Goal: Browse casually

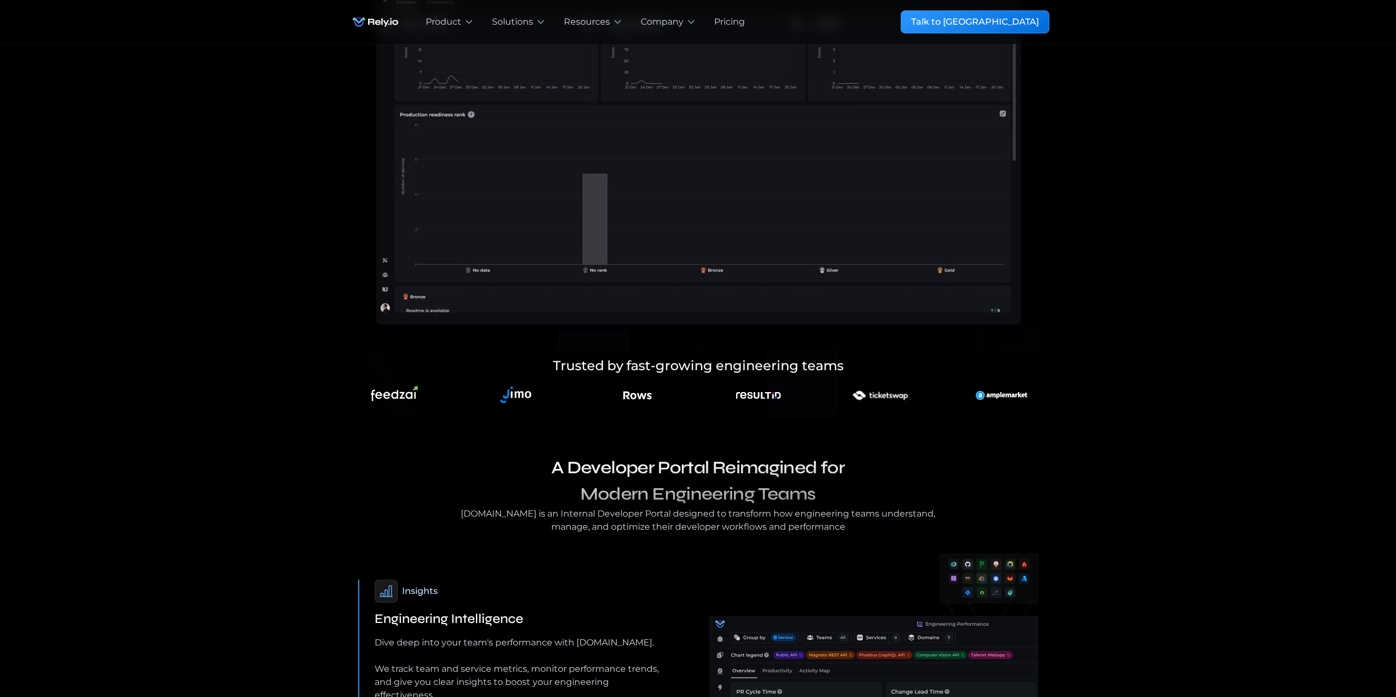
scroll to position [802, 0]
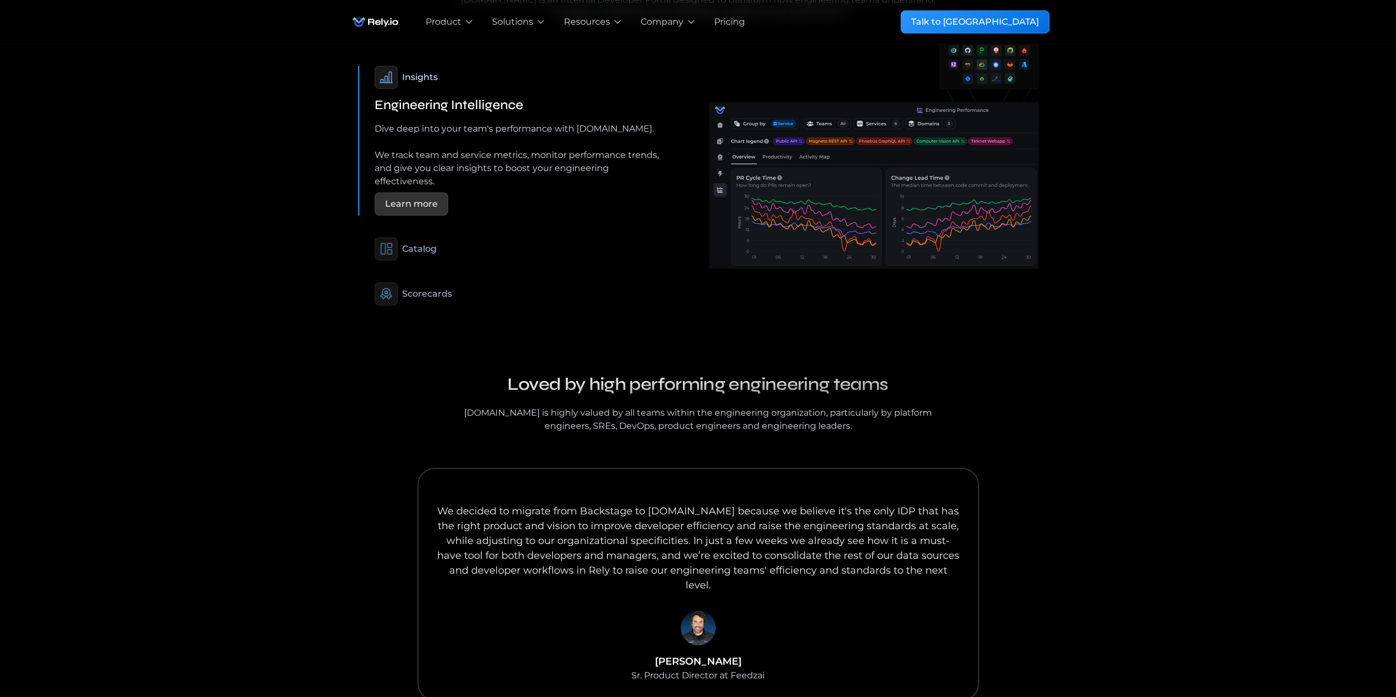
drag, startPoint x: 242, startPoint y: 478, endPoint x: 255, endPoint y: 531, distance: 54.2
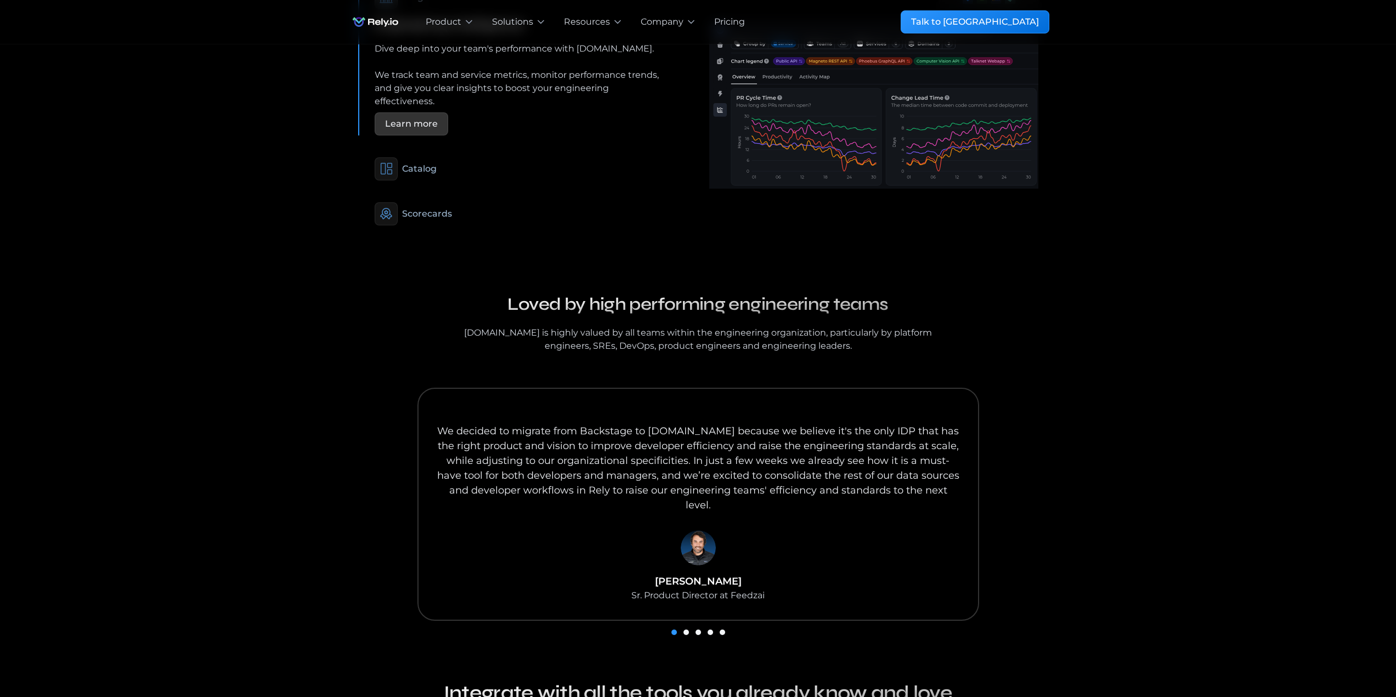
scroll to position [986, 0]
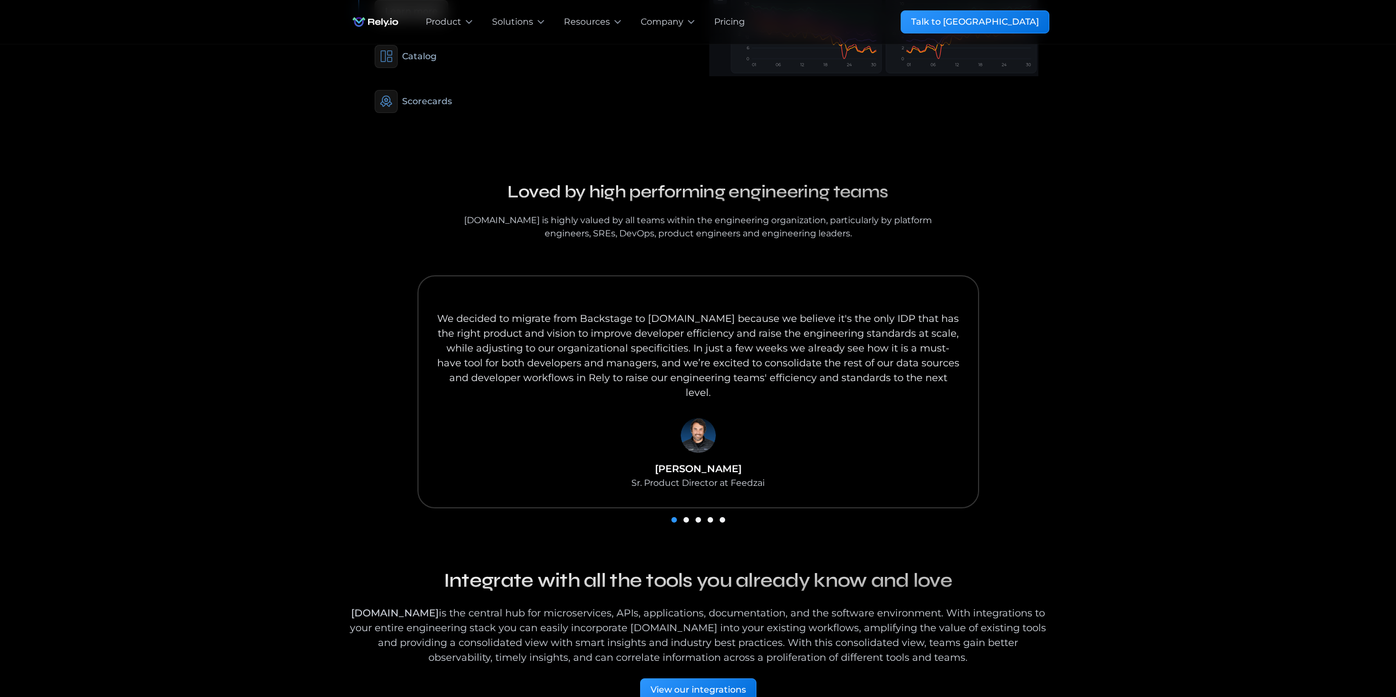
drag, startPoint x: 1134, startPoint y: 507, endPoint x: 1096, endPoint y: 562, distance: 67.1
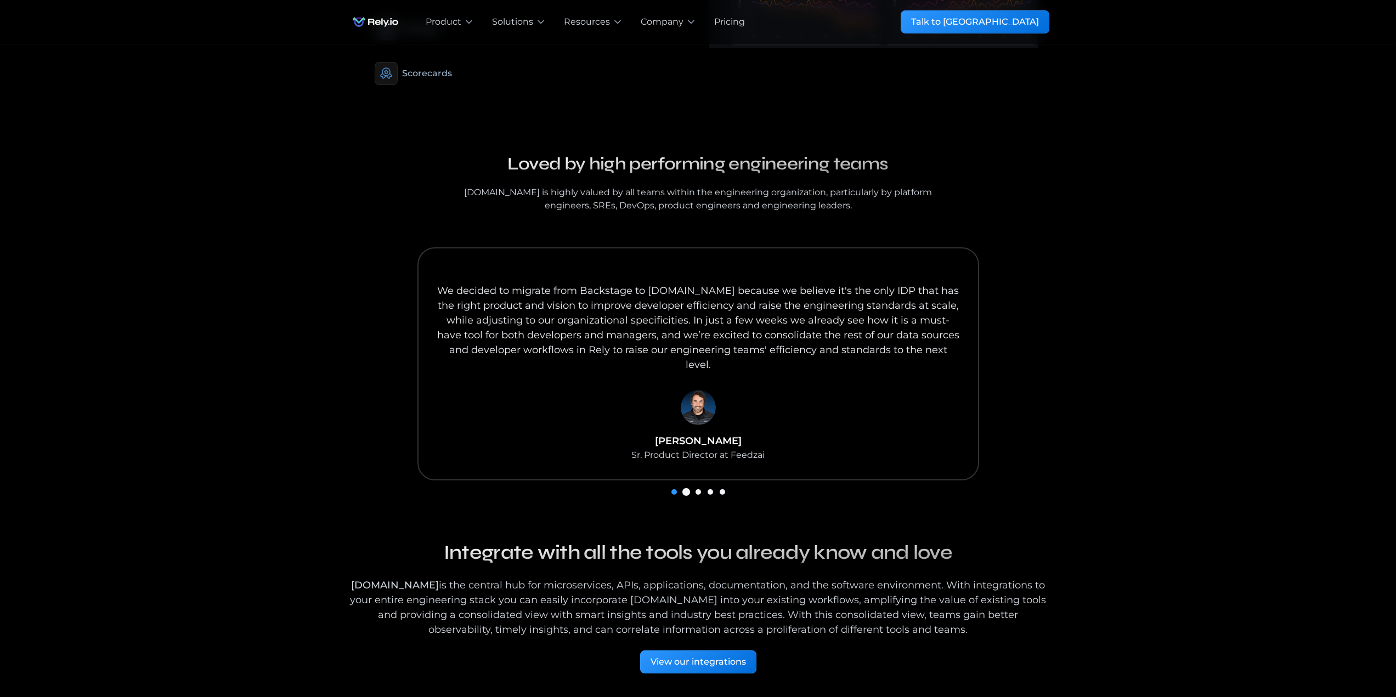
click at [687, 489] on div "Show slide 2 of 5" at bounding box center [686, 491] width 5 height 5
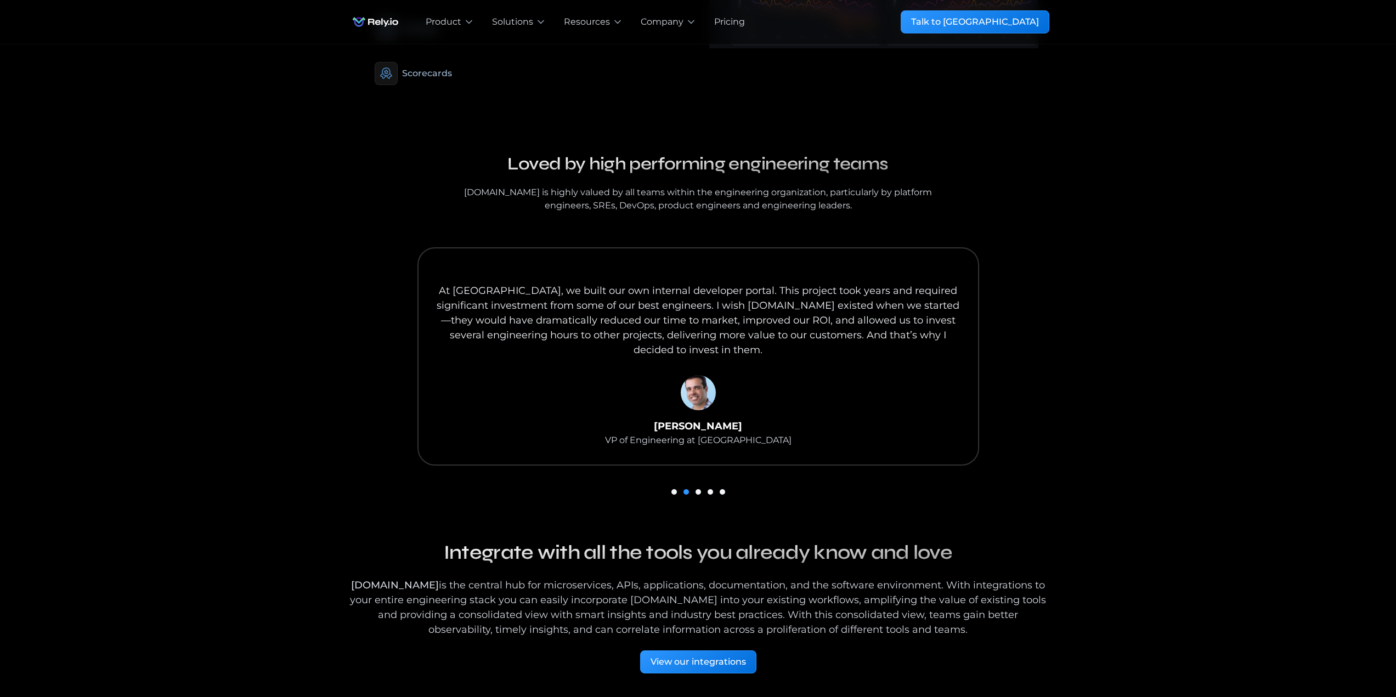
click at [679, 484] on div "carousel" at bounding box center [698, 491] width 702 height 15
click at [676, 489] on div "Show slide 1 of 5" at bounding box center [674, 491] width 5 height 5
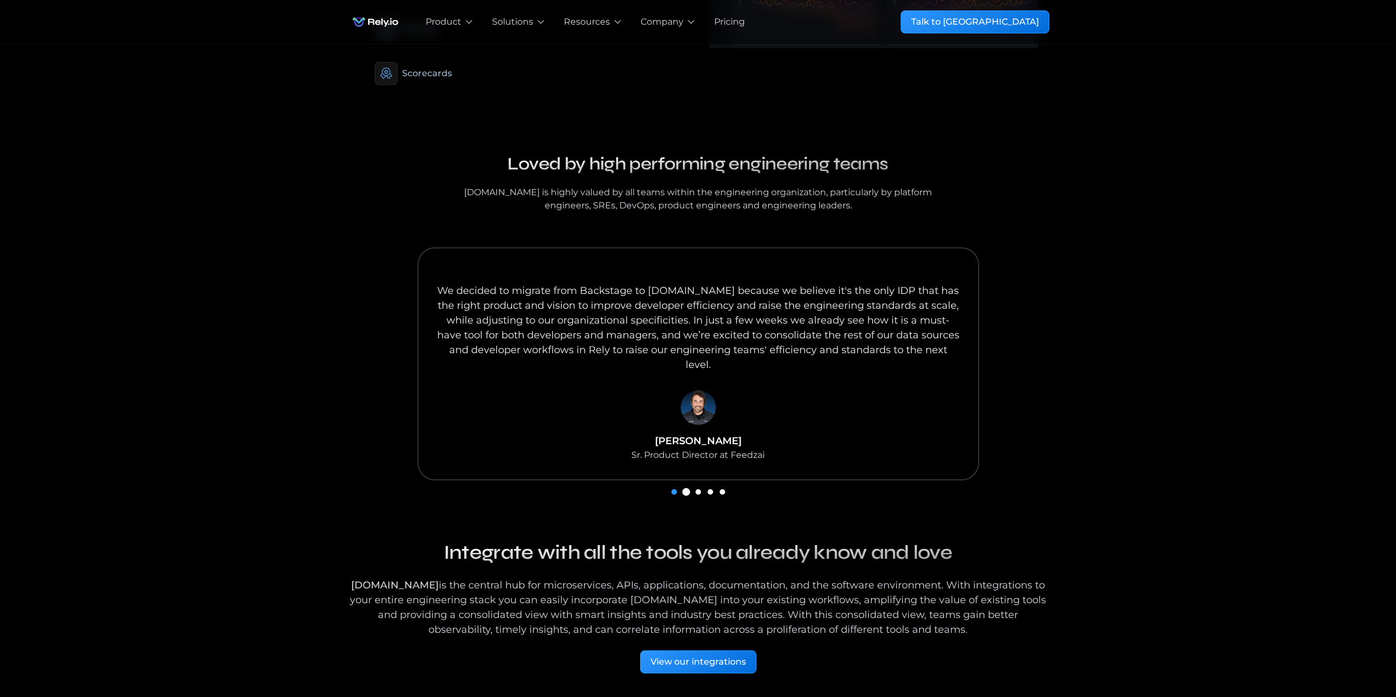
click at [687, 489] on div "Show slide 2 of 5" at bounding box center [686, 491] width 5 height 5
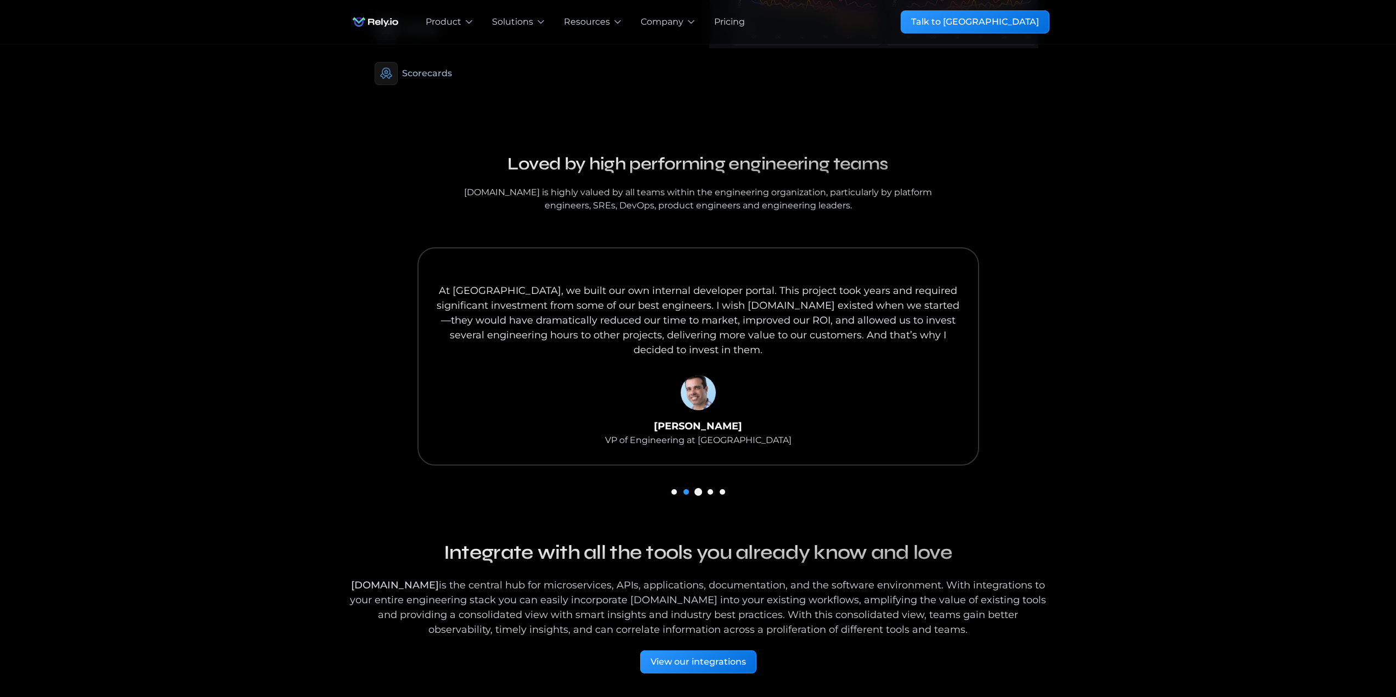
click at [696, 489] on div "Show slide 3 of 5" at bounding box center [698, 491] width 5 height 5
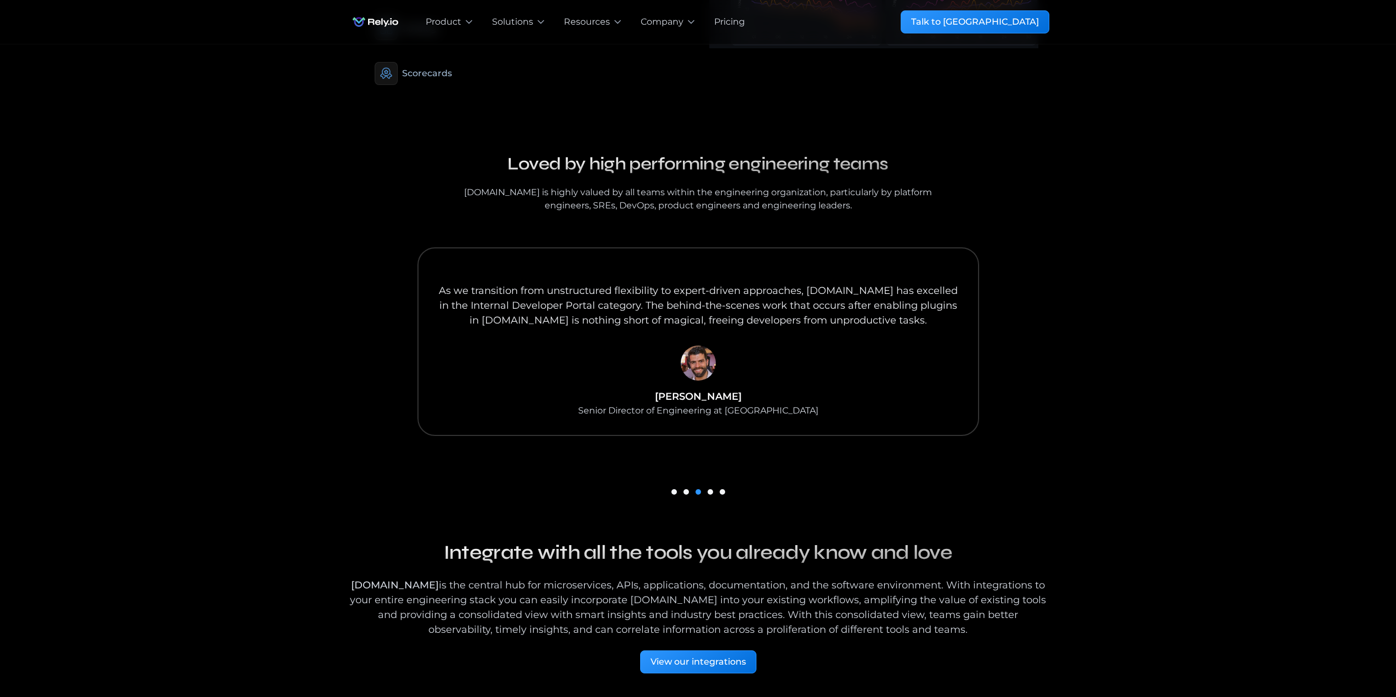
click at [707, 484] on div "carousel" at bounding box center [698, 491] width 702 height 15
click at [710, 489] on div "Show slide 4 of 5" at bounding box center [710, 491] width 5 height 5
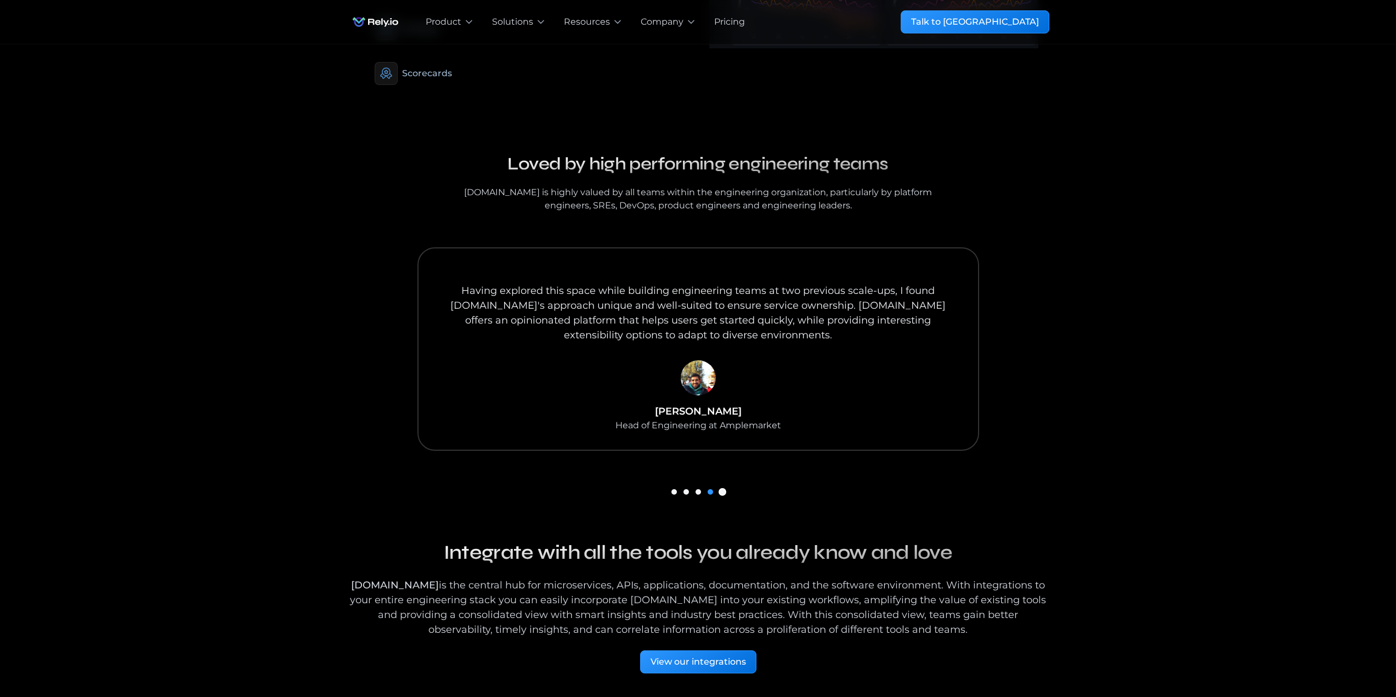
click at [720, 489] on div "Show slide 5 of 5" at bounding box center [722, 491] width 5 height 5
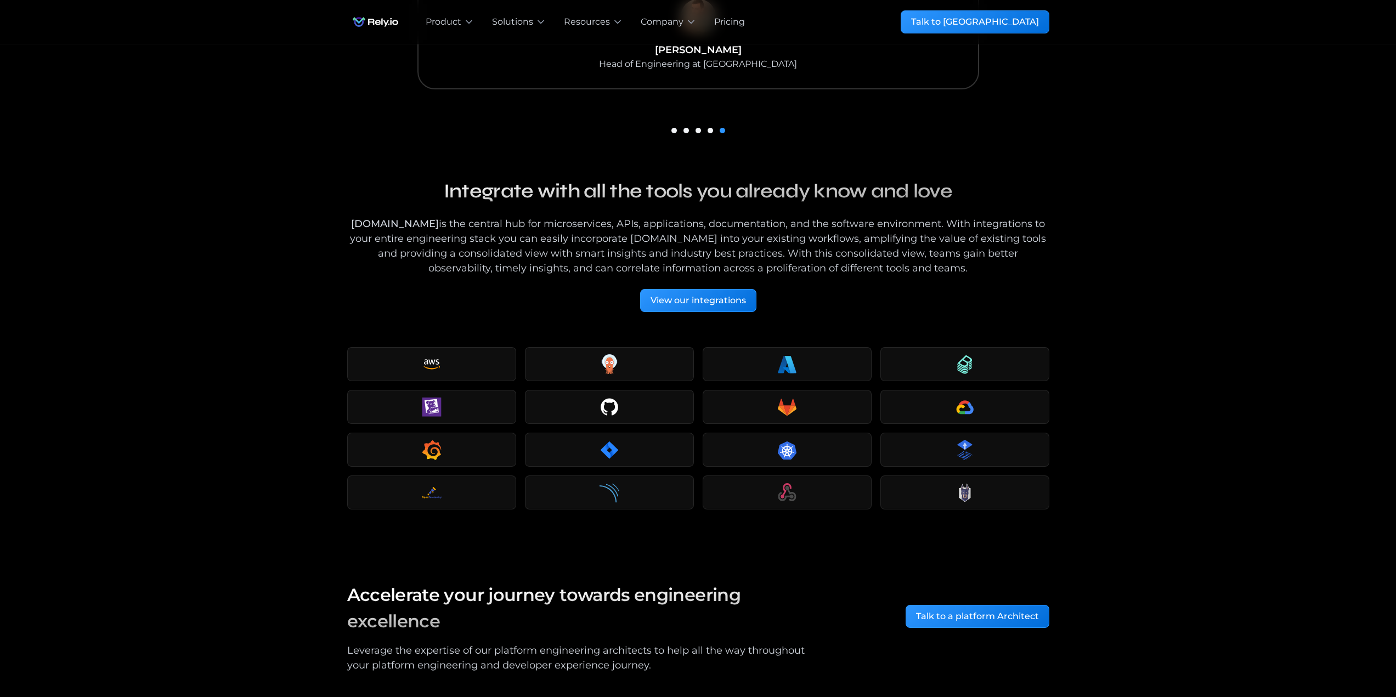
drag, startPoint x: 1121, startPoint y: 397, endPoint x: 1134, endPoint y: 531, distance: 135.0
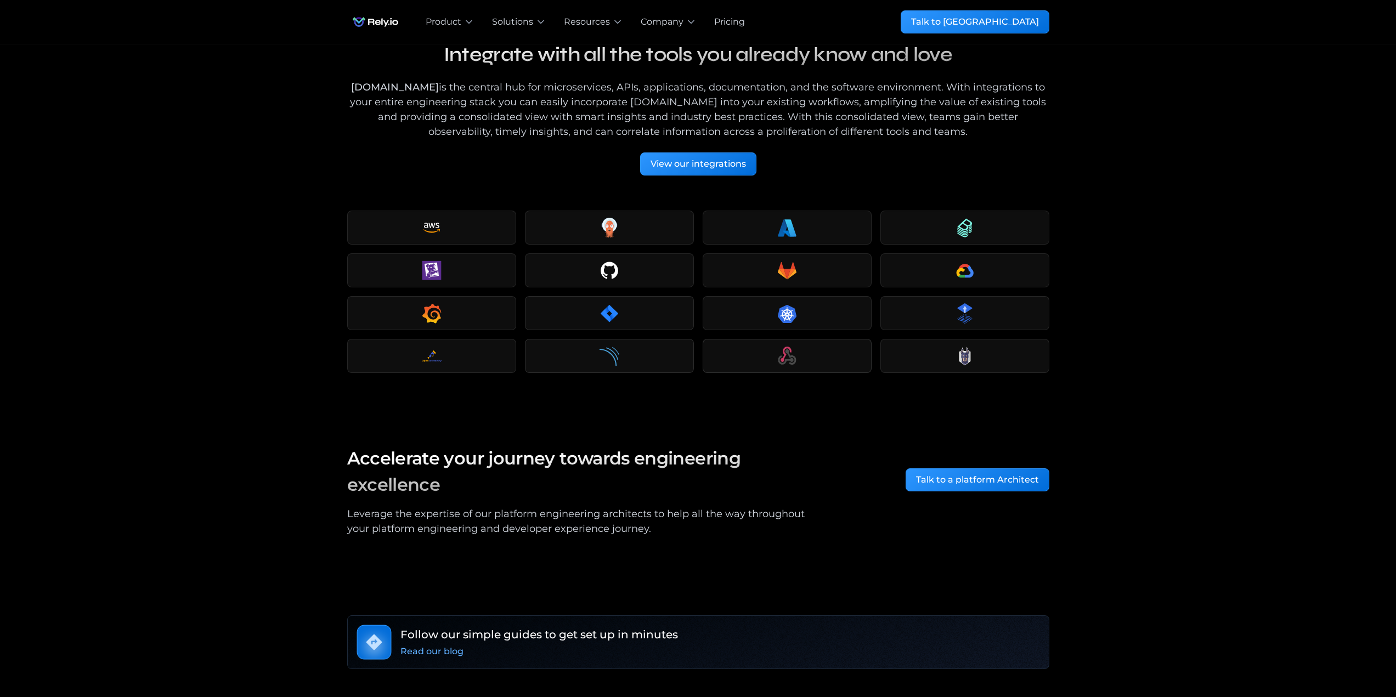
scroll to position [1755, 0]
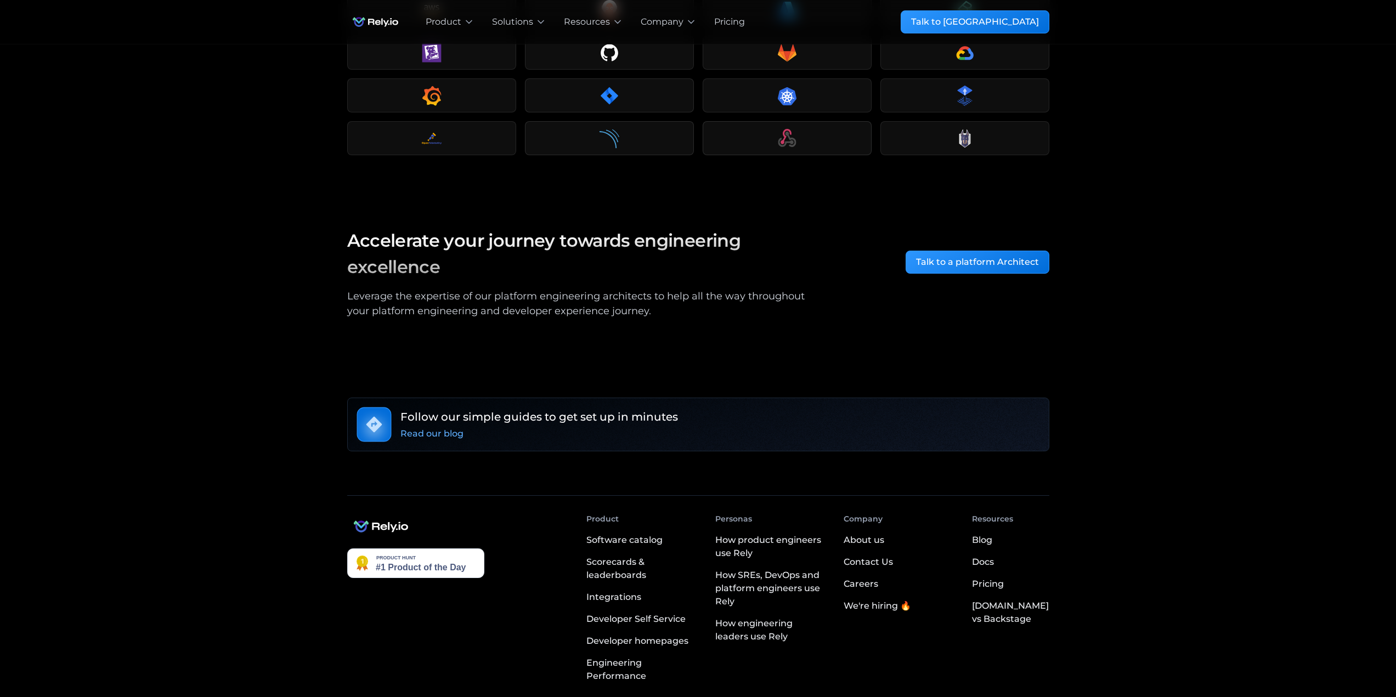
drag, startPoint x: 1226, startPoint y: 432, endPoint x: 1175, endPoint y: 500, distance: 85.5
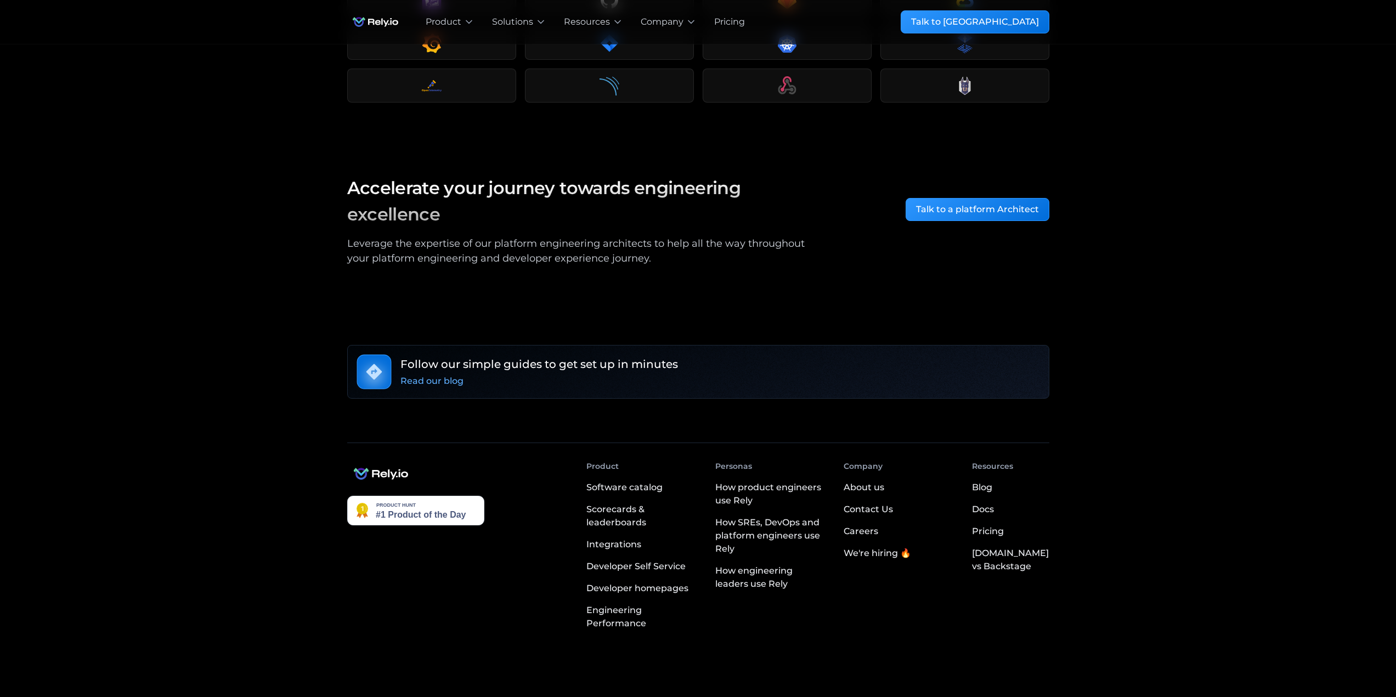
scroll to position [1757, 0]
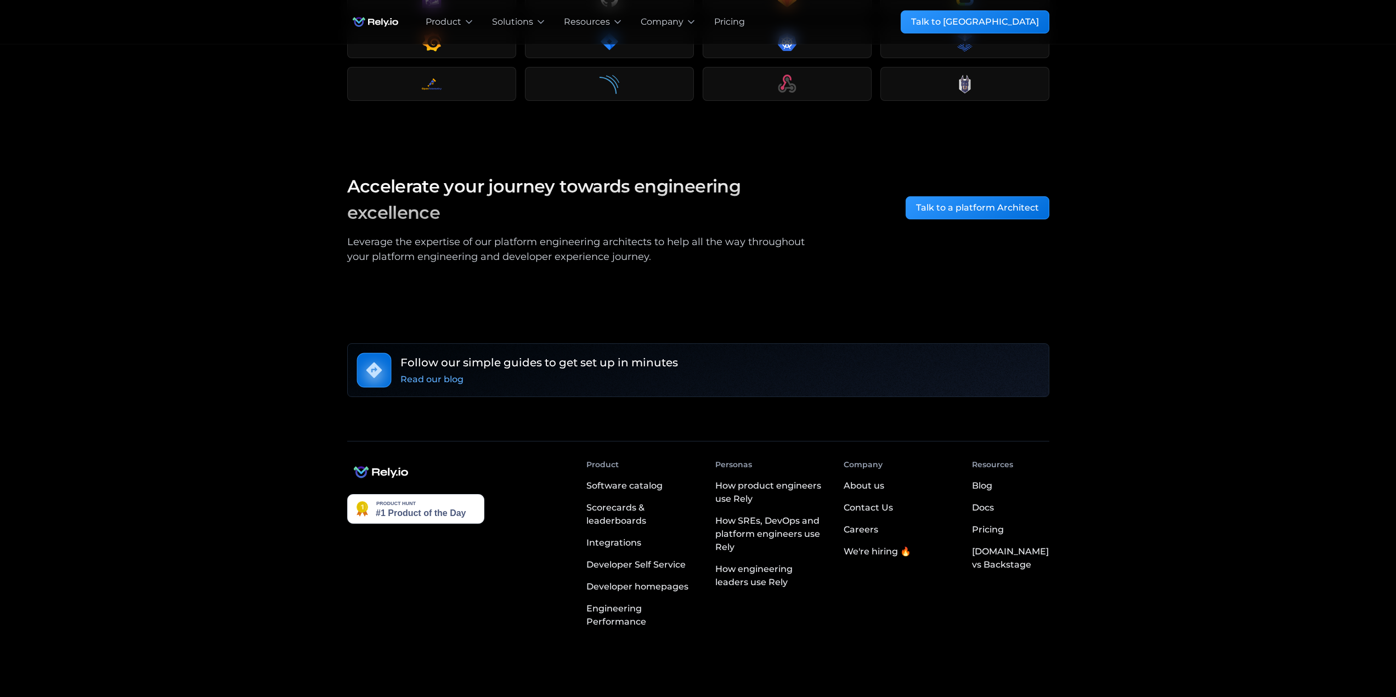
drag, startPoint x: 1121, startPoint y: 586, endPoint x: 1111, endPoint y: 723, distance: 137.0
